Goal: Navigation & Orientation: Find specific page/section

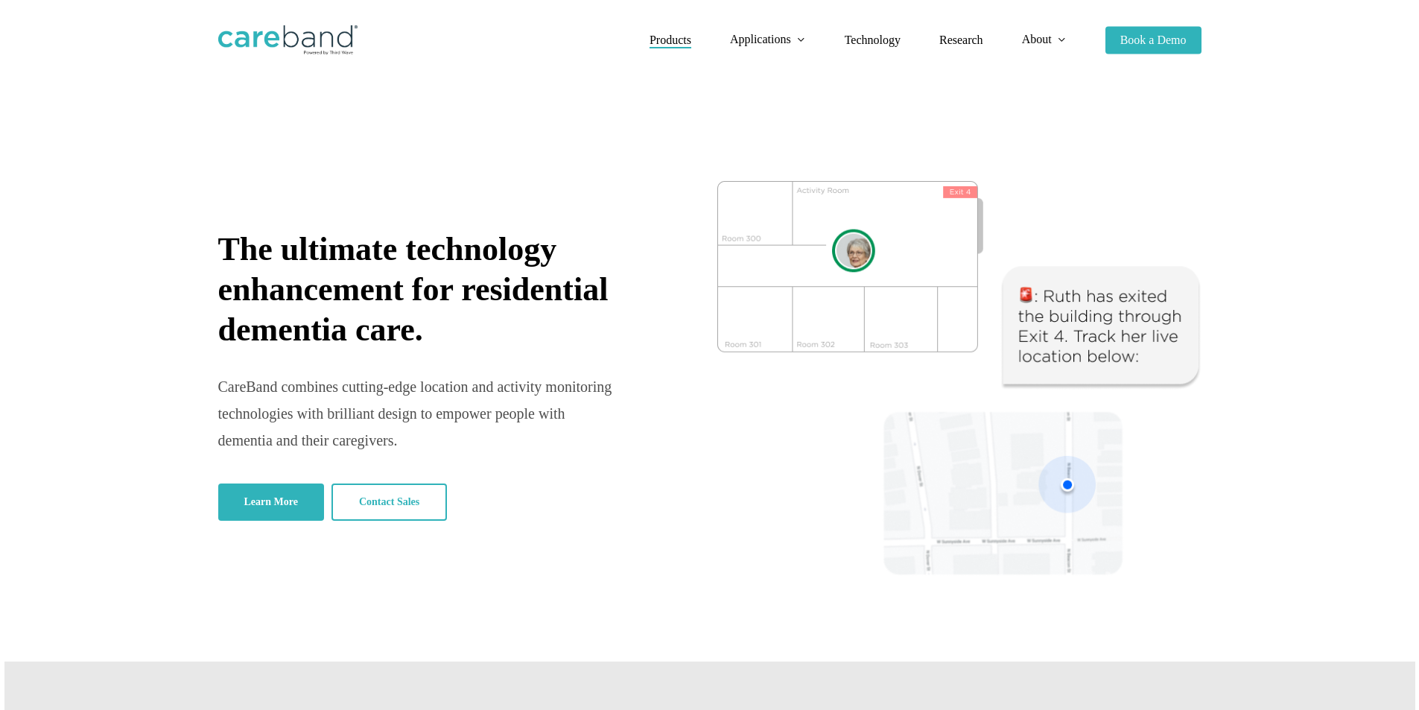
click at [663, 38] on span "Products" at bounding box center [670, 40] width 42 height 13
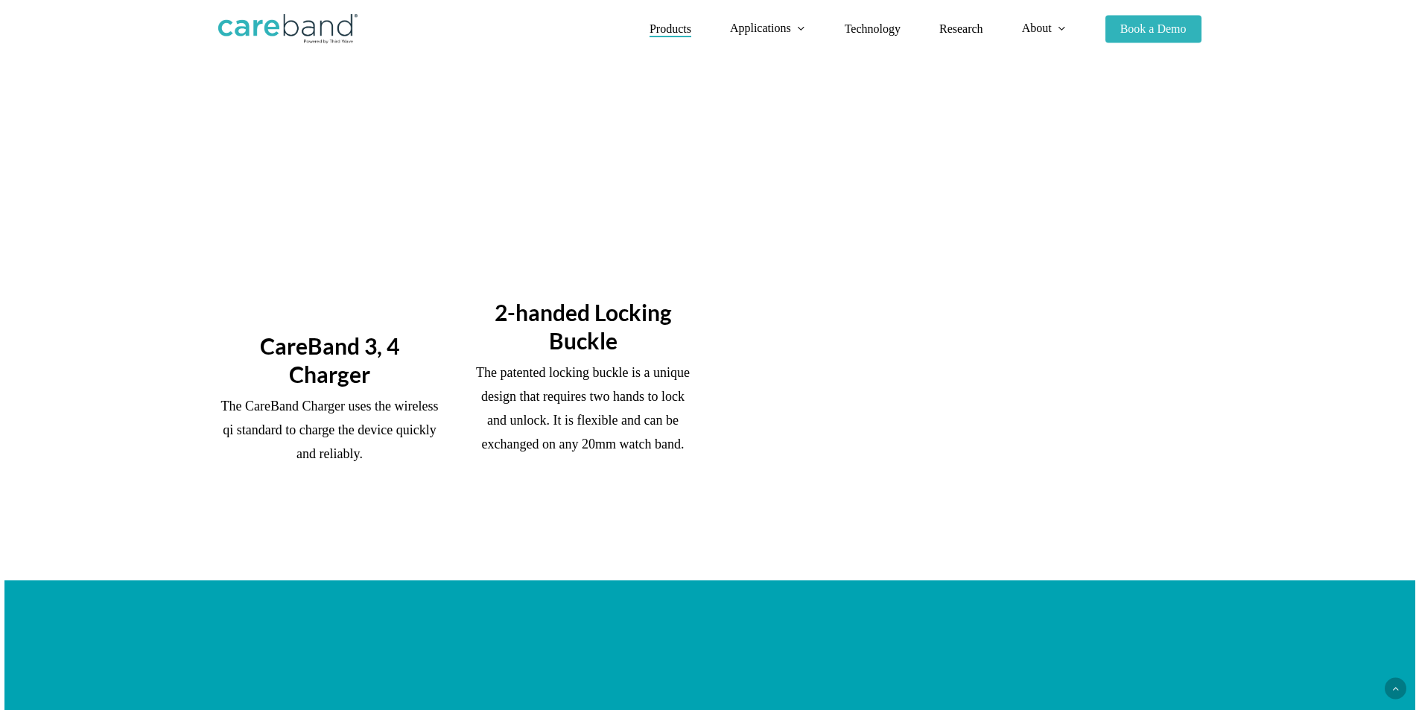
scroll to position [1638, 0]
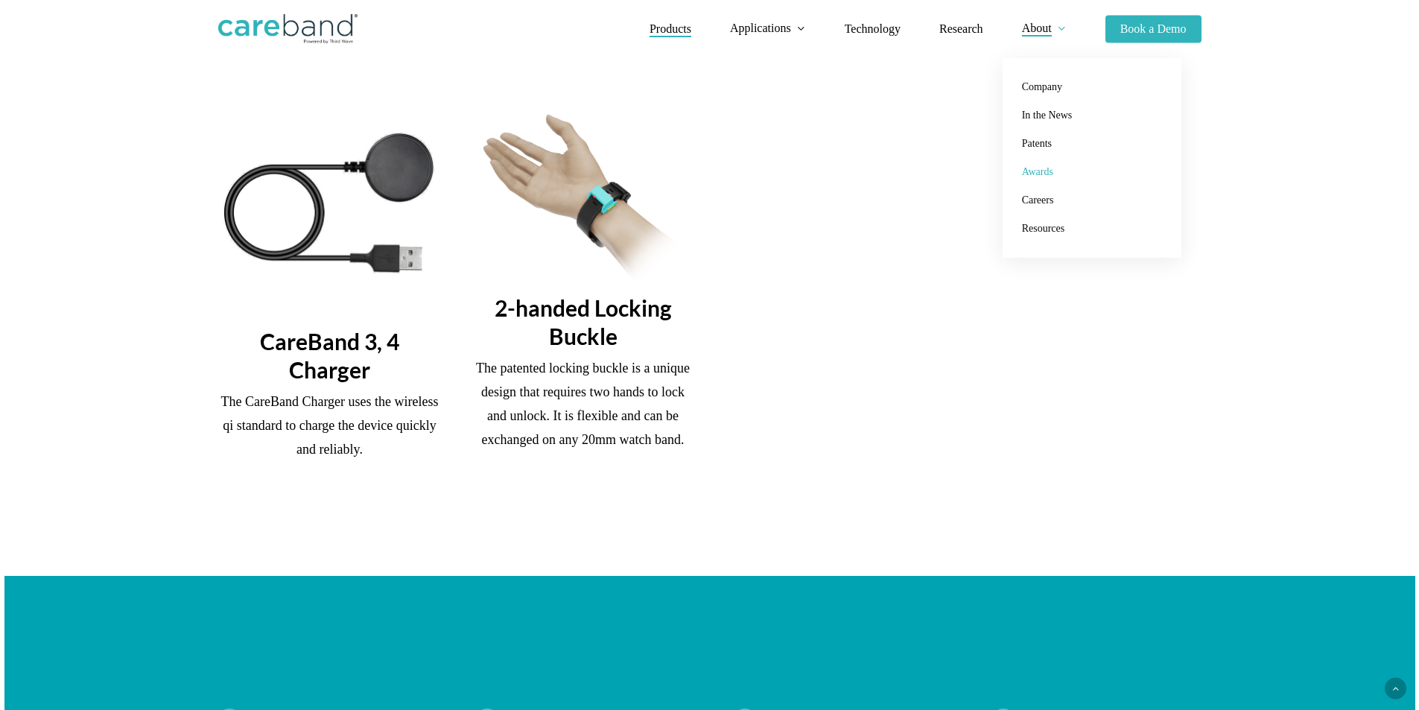
click at [1043, 169] on span "Awards" at bounding box center [1037, 171] width 31 height 11
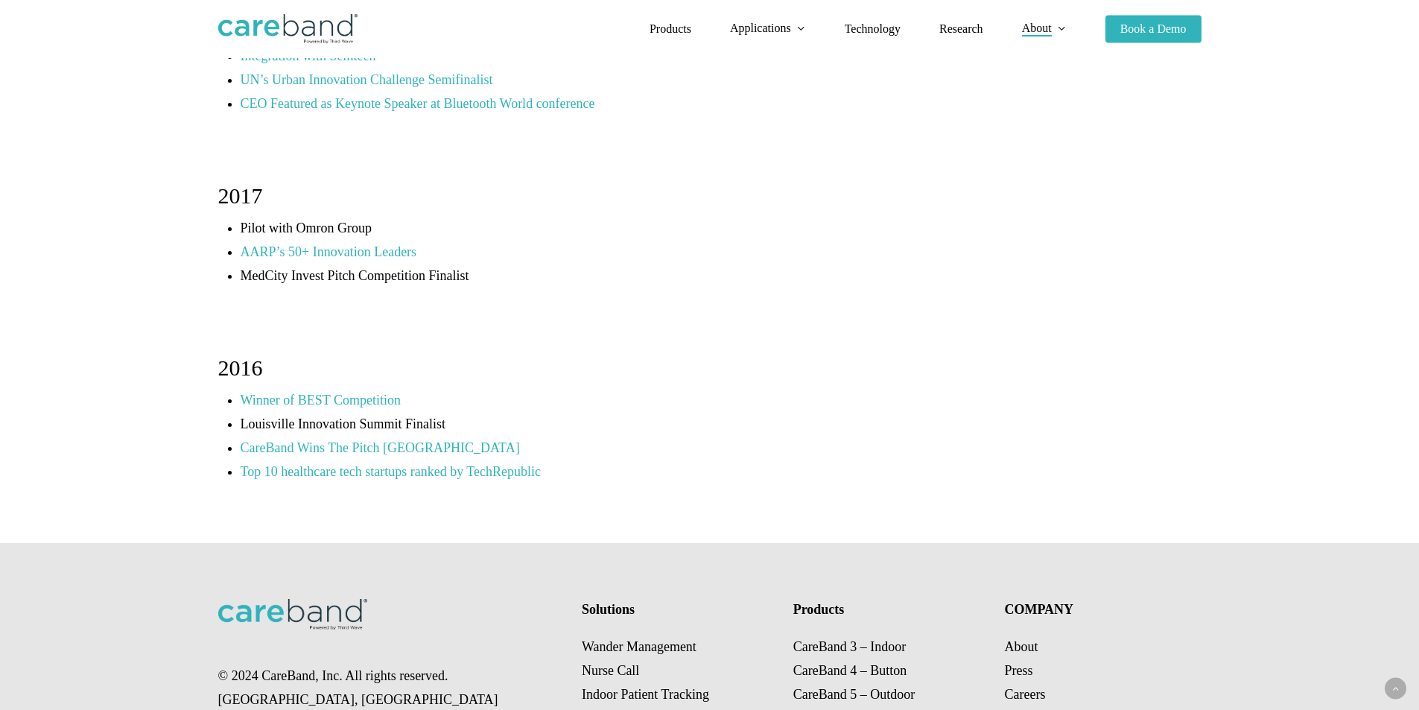
scroll to position [888, 0]
